Goal: Transaction & Acquisition: Purchase product/service

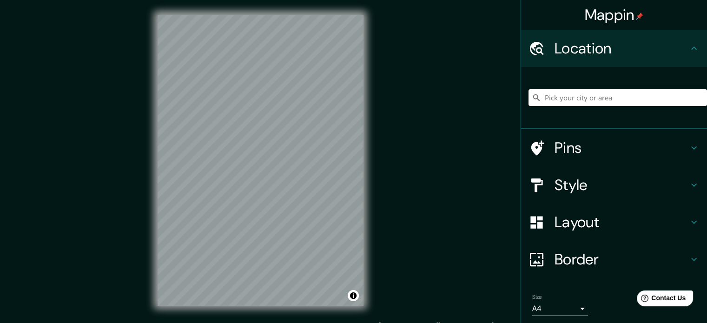
click at [595, 101] on input "Pick your city or area" at bounding box center [618, 97] width 179 height 17
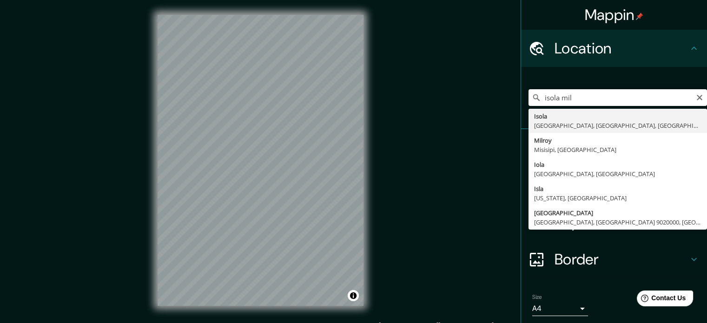
type input "[GEOGRAPHIC_DATA], [GEOGRAPHIC_DATA], [GEOGRAPHIC_DATA], [GEOGRAPHIC_DATA]"
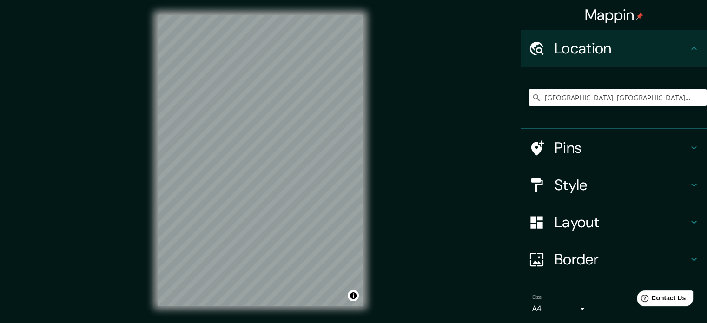
click at [612, 187] on h4 "Style" at bounding box center [622, 185] width 134 height 19
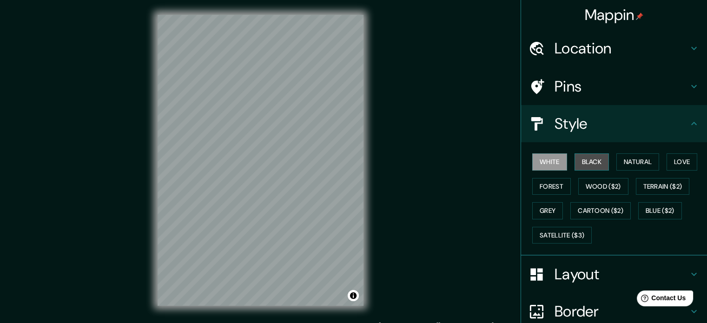
click at [578, 158] on button "Black" at bounding box center [592, 161] width 35 height 17
click at [593, 91] on h4 "Pins" at bounding box center [622, 86] width 134 height 19
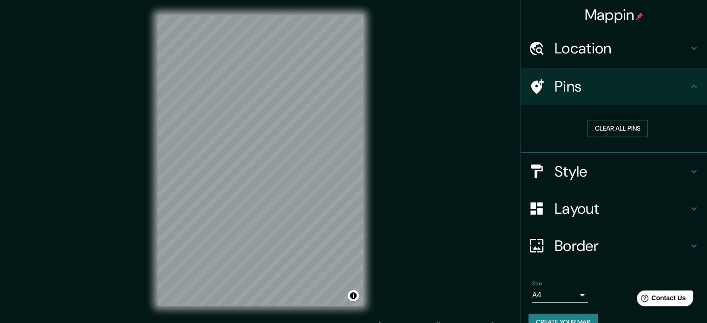
click at [618, 130] on button "Clear all pins" at bounding box center [618, 128] width 60 height 17
click at [632, 130] on button "Clear all pins" at bounding box center [618, 128] width 60 height 17
click at [604, 130] on button "Clear all pins" at bounding box center [618, 128] width 60 height 17
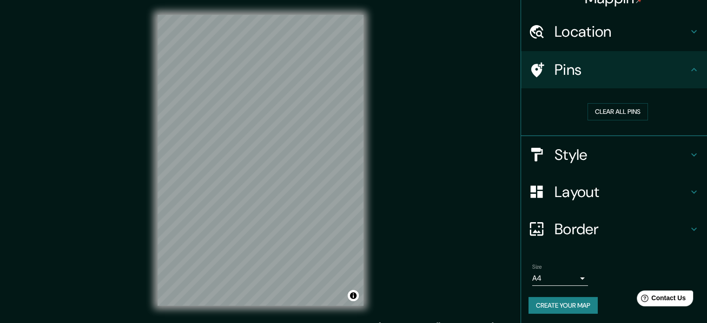
scroll to position [18, 0]
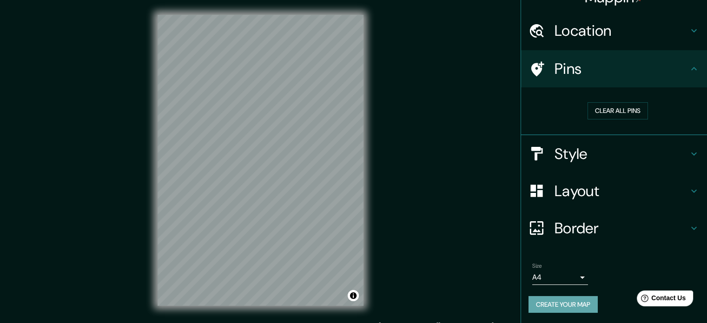
click at [564, 301] on button "Create your map" at bounding box center [563, 304] width 69 height 17
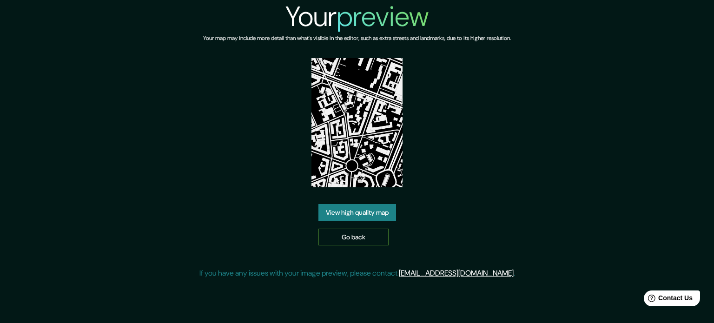
click at [339, 232] on link "Go back" at bounding box center [354, 237] width 70 height 17
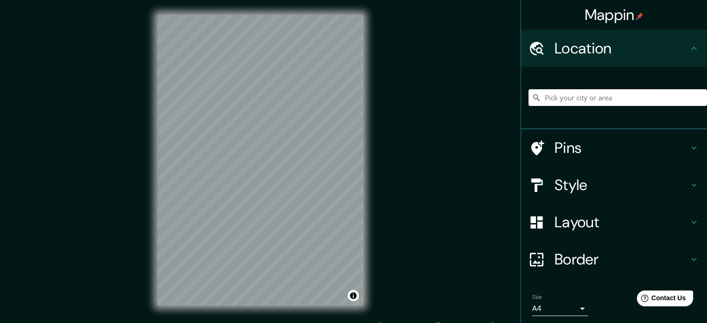
click at [599, 104] on input "Pick your city or area" at bounding box center [618, 97] width 179 height 17
drag, startPoint x: 637, startPoint y: 96, endPoint x: 565, endPoint y: 93, distance: 71.7
click at [565, 93] on input "Isola, Misisipi, Estados Unidos" at bounding box center [618, 97] width 179 height 17
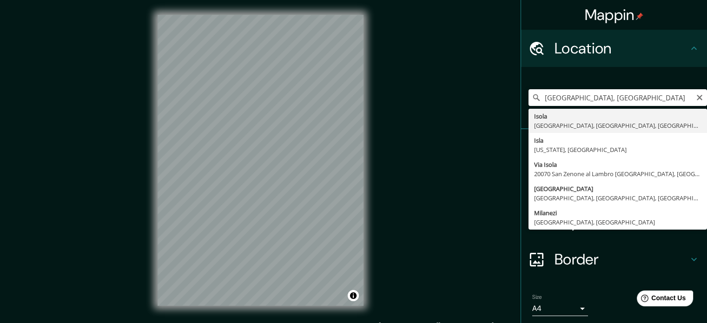
type input "Isola, Milán, Ciudad metropolitana de Milán, Italia"
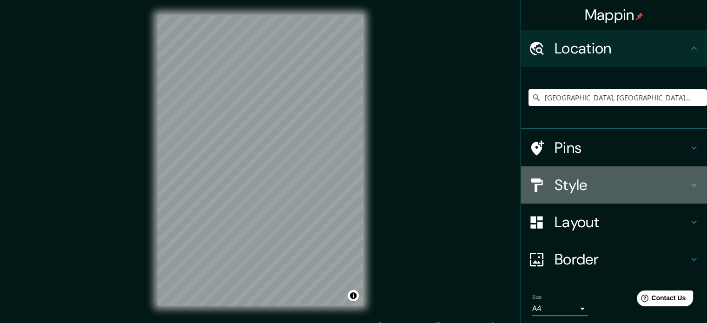
click at [585, 184] on h4 "Style" at bounding box center [622, 185] width 134 height 19
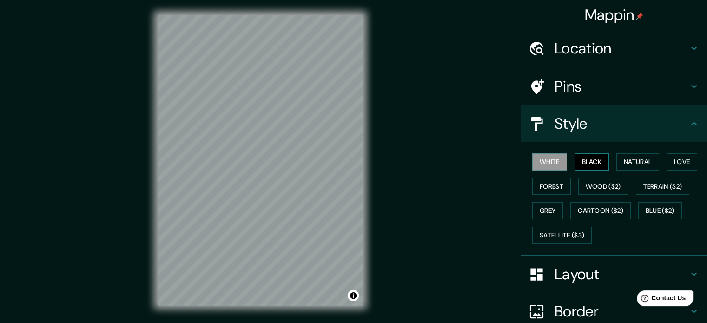
click at [577, 157] on button "Black" at bounding box center [592, 161] width 35 height 17
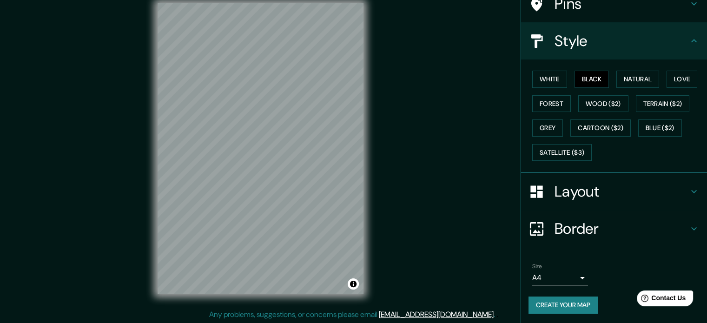
scroll to position [12, 0]
click at [561, 298] on button "Create your map" at bounding box center [563, 305] width 69 height 17
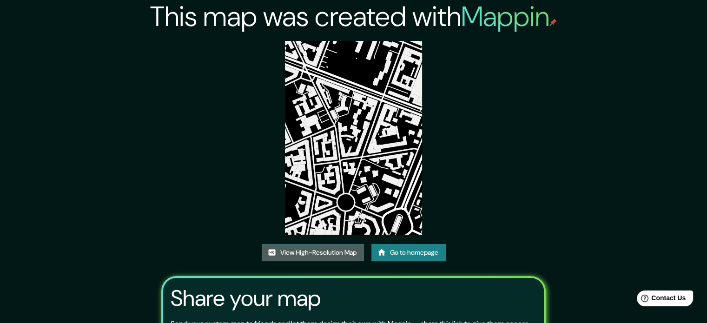
click at [331, 247] on link "View High-Resolution Map" at bounding box center [313, 252] width 102 height 17
